Goal: Information Seeking & Learning: Find specific fact

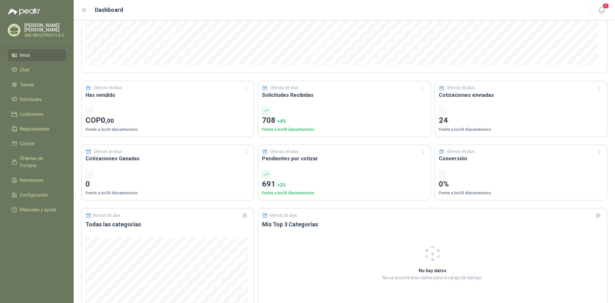
scroll to position [32, 0]
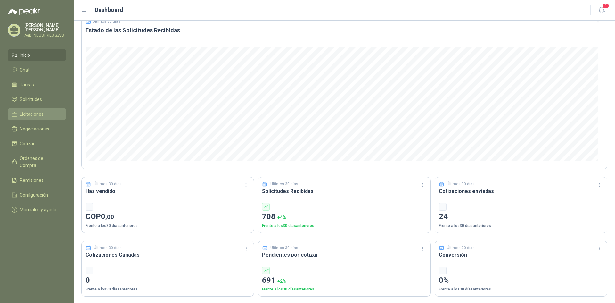
click at [30, 113] on span "Licitaciones" at bounding box center [32, 114] width 24 height 7
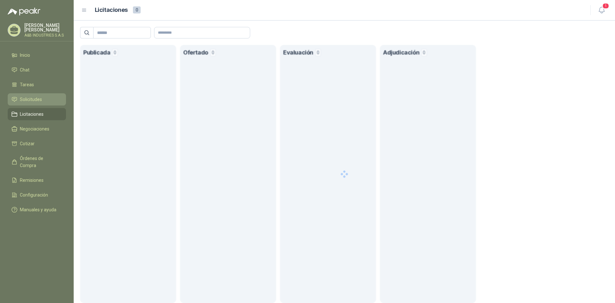
click at [34, 95] on link "Solicitudes" at bounding box center [37, 99] width 58 height 12
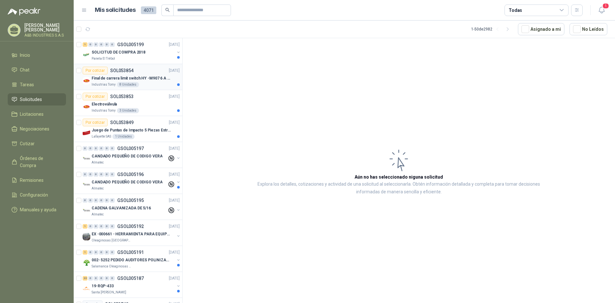
click at [86, 80] on img at bounding box center [87, 81] width 8 height 8
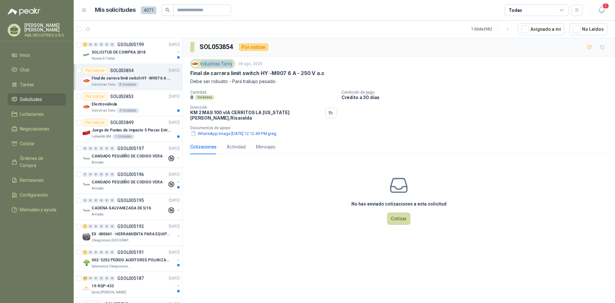
drag, startPoint x: 201, startPoint y: 65, endPoint x: 232, endPoint y: 63, distance: 30.8
click at [232, 63] on div "Industrias Tomy" at bounding box center [212, 64] width 45 height 10
click at [200, 63] on div "Industrias Tomy" at bounding box center [212, 64] width 45 height 10
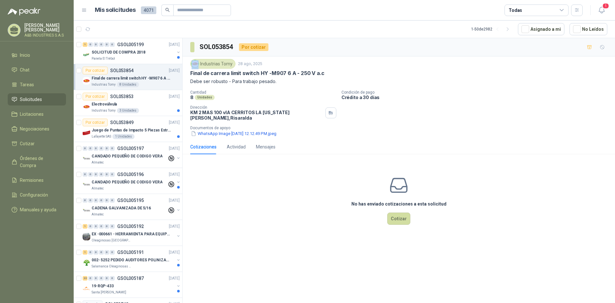
click at [200, 63] on div "Industrias Tomy" at bounding box center [212, 64] width 45 height 10
click at [85, 158] on img at bounding box center [87, 159] width 8 height 8
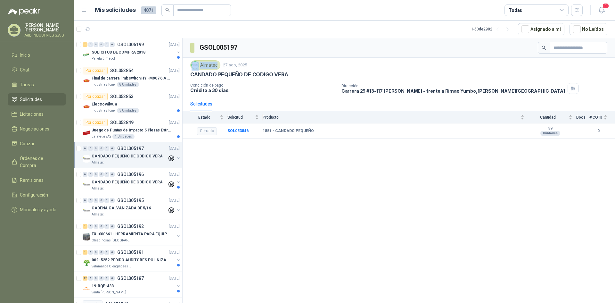
drag, startPoint x: 200, startPoint y: 66, endPoint x: 216, endPoint y: 67, distance: 16.7
click at [216, 67] on div "Almatec" at bounding box center [205, 65] width 30 height 10
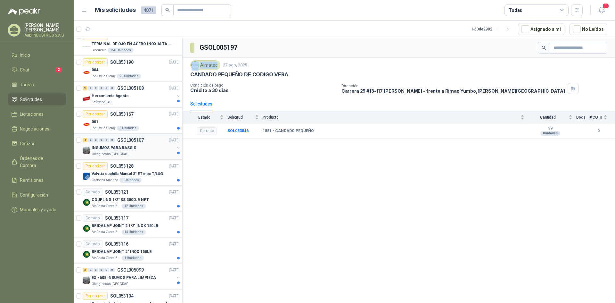
scroll to position [1045, 0]
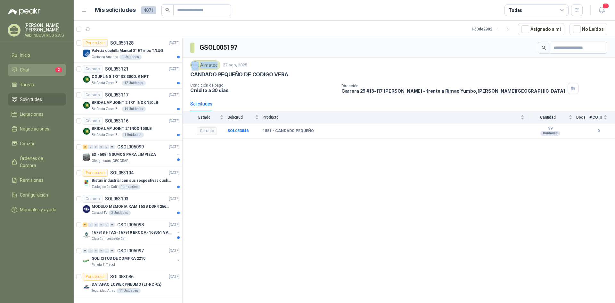
click at [13, 69] on icon at bounding box center [15, 70] width 6 height 6
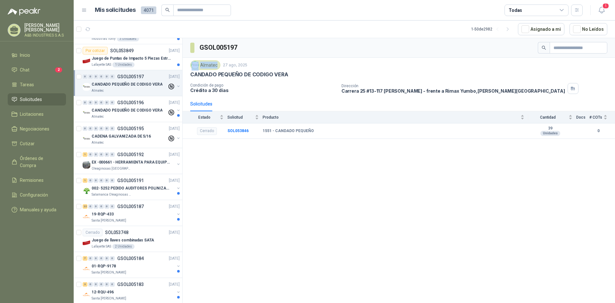
scroll to position [0, 0]
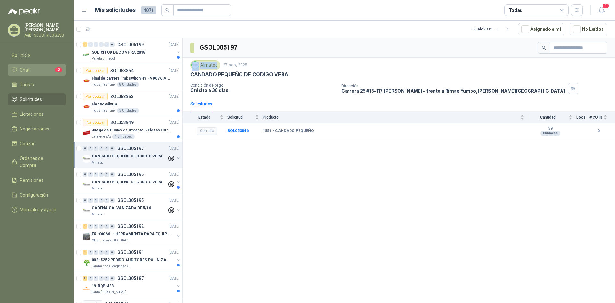
click at [37, 66] on li "Chat 2" at bounding box center [37, 69] width 51 height 7
click at [30, 79] on link "Tareas" at bounding box center [37, 85] width 58 height 12
click at [39, 66] on li "Chat 2" at bounding box center [37, 69] width 51 height 7
click at [44, 157] on span "Órdenes de Compra" at bounding box center [40, 162] width 40 height 14
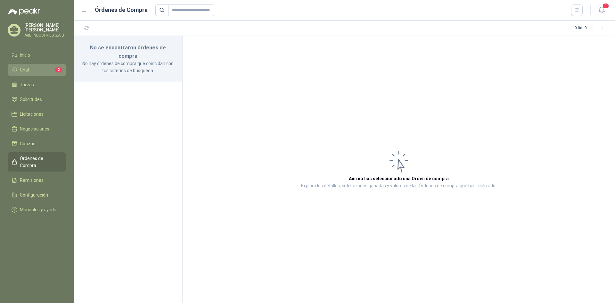
click at [23, 72] on span "Chat" at bounding box center [25, 69] width 10 height 7
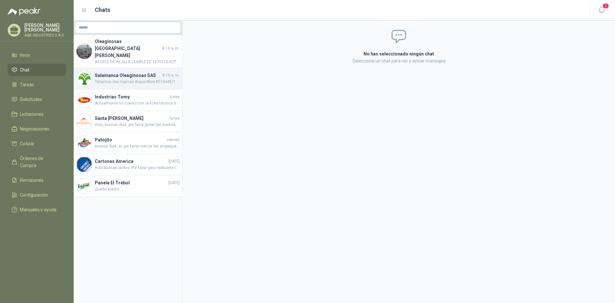
click at [149, 72] on h4 "Salamanca Oleaginosas SAS" at bounding box center [128, 75] width 66 height 7
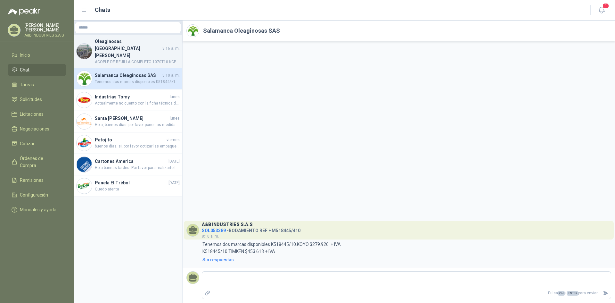
click at [151, 59] on span "ACOPLE DE REJILLA COMPLETO 1070T10.KCP $1.952.257+IVA" at bounding box center [137, 62] width 85 height 6
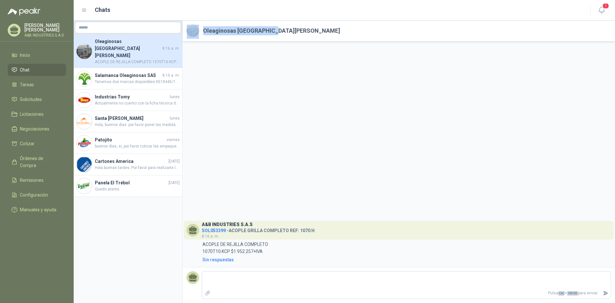
drag, startPoint x: 201, startPoint y: 30, endPoint x: 272, endPoint y: 31, distance: 71.5
click at [272, 31] on header "Oleaginosas [GEOGRAPHIC_DATA][PERSON_NAME]" at bounding box center [399, 31] width 433 height 21
copy header "Oleaginosas [GEOGRAPHIC_DATA][PERSON_NAME]"
click at [103, 165] on span "Hola buenas tardes. Por favor para realizarte la cotización. Necesitan la mangu…" at bounding box center [137, 168] width 85 height 6
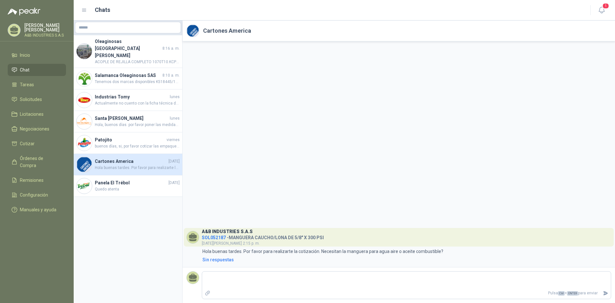
click at [118, 158] on h4 "Cartones America" at bounding box center [131, 161] width 72 height 7
drag, startPoint x: 250, startPoint y: 31, endPoint x: 204, endPoint y: 28, distance: 46.3
click at [204, 28] on h2 "Cartones America" at bounding box center [227, 30] width 48 height 9
copy h2 "Cartones America"
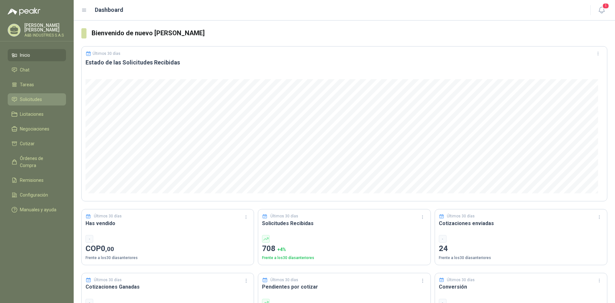
click at [35, 94] on link "Solicitudes" at bounding box center [37, 99] width 58 height 12
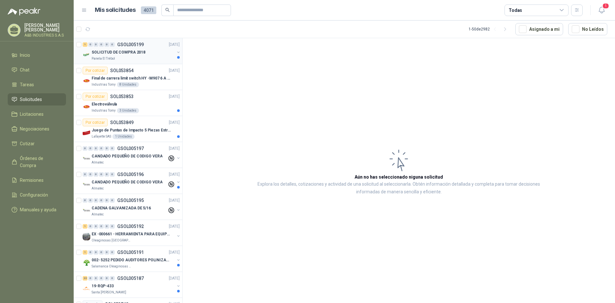
click at [135, 54] on p "SOLICITUD DE COMPRA 2018" at bounding box center [119, 52] width 54 height 6
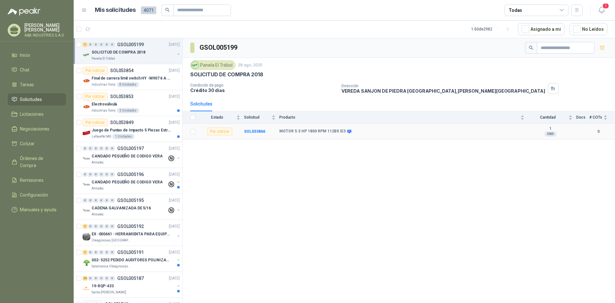
click at [290, 131] on b "MOTOR 5.5 HP 1800 RPM 112B5 IE3" at bounding box center [313, 131] width 66 height 5
drag, startPoint x: 278, startPoint y: 130, endPoint x: 343, endPoint y: 131, distance: 65.4
click at [343, 131] on tr "Por cotizar SOL053866 MOTOR 5.5 HP 1800 RPM 112B5 IE3 1 UND  0" at bounding box center [399, 132] width 433 height 16
click at [347, 131] on icon at bounding box center [349, 132] width 4 height 4
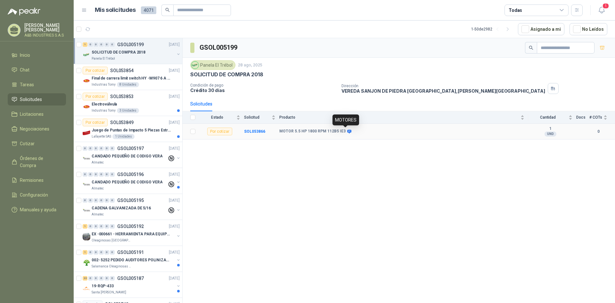
click at [349, 120] on div "MOTORES" at bounding box center [346, 119] width 27 height 11
click at [300, 156] on div "GSOL005199 Panela El Trébol [DATE] SOLICITUD DE COMPRA 2018 Condición de pago C…" at bounding box center [399, 171] width 433 height 267
click at [294, 132] on b "MOTOR 5.5 HP 1800 RPM 112B5 IE3" at bounding box center [313, 131] width 66 height 5
click at [347, 130] on icon at bounding box center [349, 132] width 4 height 4
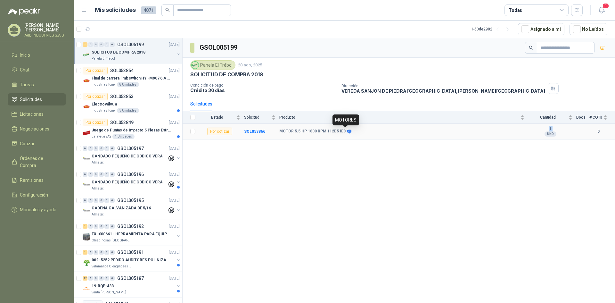
click at [347, 130] on icon at bounding box center [349, 132] width 4 height 4
drag, startPoint x: 343, startPoint y: 131, endPoint x: 280, endPoint y: 130, distance: 62.9
click at [280, 130] on b "MOTOR 5.5 HP 1800 RPM 112B5 IE3" at bounding box center [313, 131] width 66 height 5
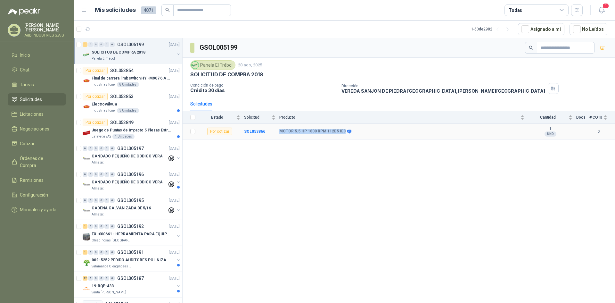
copy b "MOTOR 5.5 HP 1800 RPM 112B5 IE3"
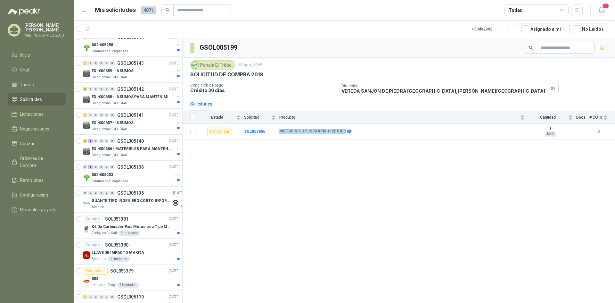
scroll to position [545, 0]
